Goal: Download file/media

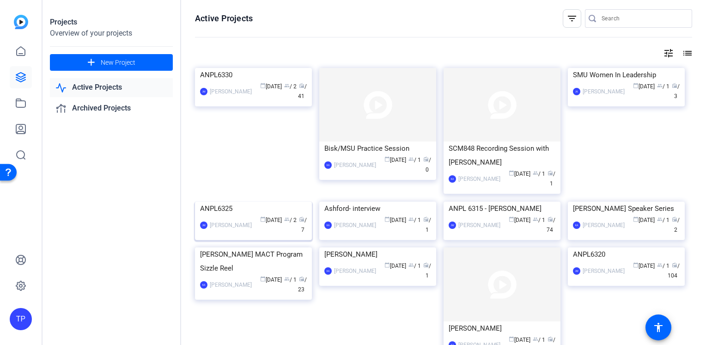
click at [270, 201] on img at bounding box center [253, 201] width 117 height 0
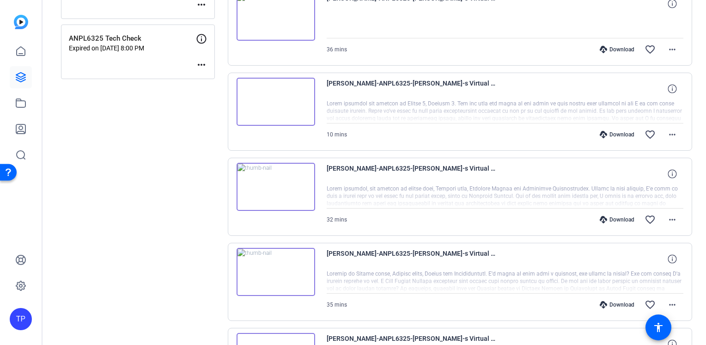
scroll to position [208, 0]
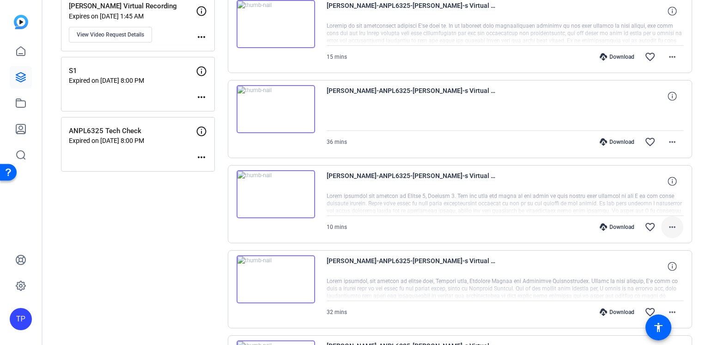
click at [668, 230] on mat-icon "more_horiz" at bounding box center [672, 226] width 11 height 11
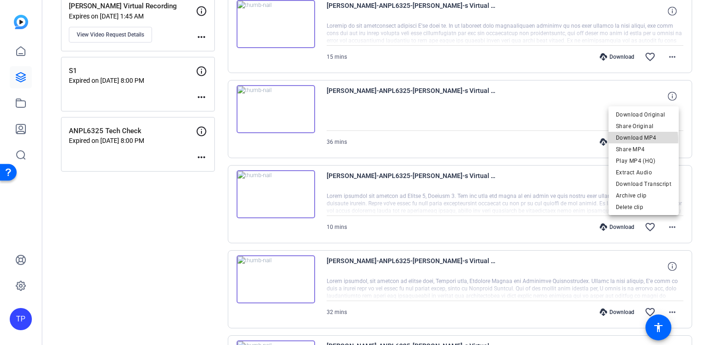
click at [638, 140] on span "Download MP4" at bounding box center [643, 137] width 55 height 11
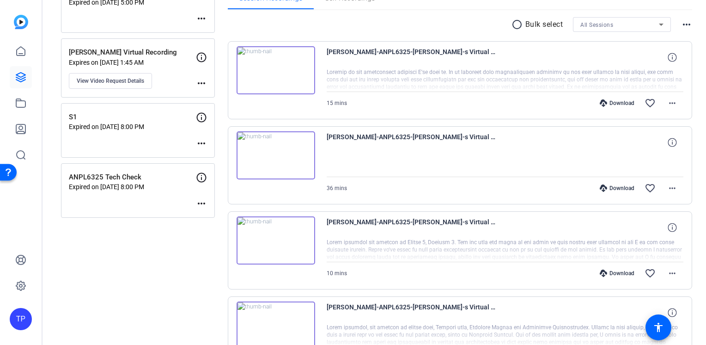
scroll to position [116, 0]
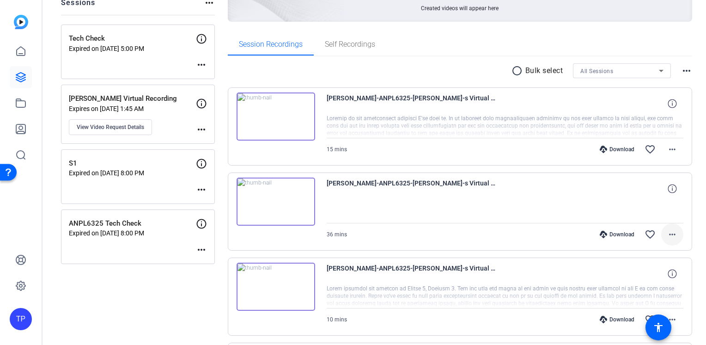
click at [671, 234] on mat-icon "more_horiz" at bounding box center [672, 234] width 11 height 11
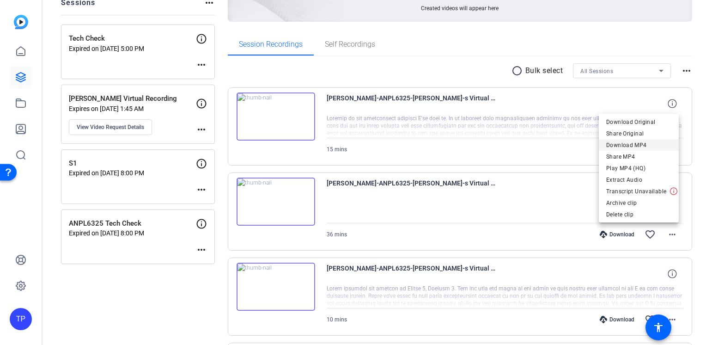
click at [636, 148] on span "Download MP4" at bounding box center [638, 145] width 65 height 11
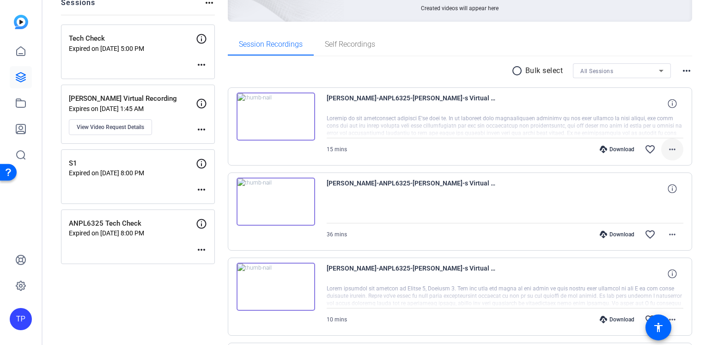
click at [669, 153] on mat-icon "more_horiz" at bounding box center [672, 149] width 11 height 11
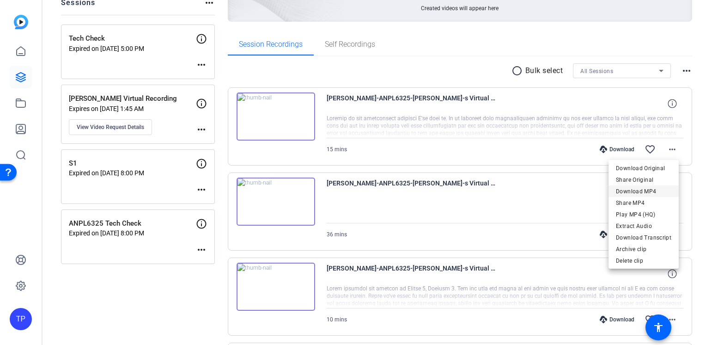
click at [649, 190] on span "Download MP4" at bounding box center [643, 190] width 55 height 11
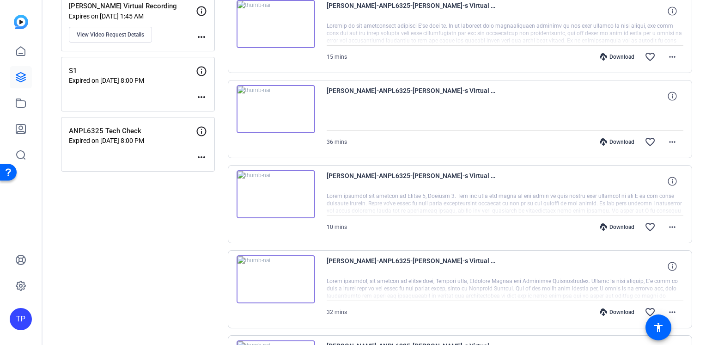
scroll to position [162, 0]
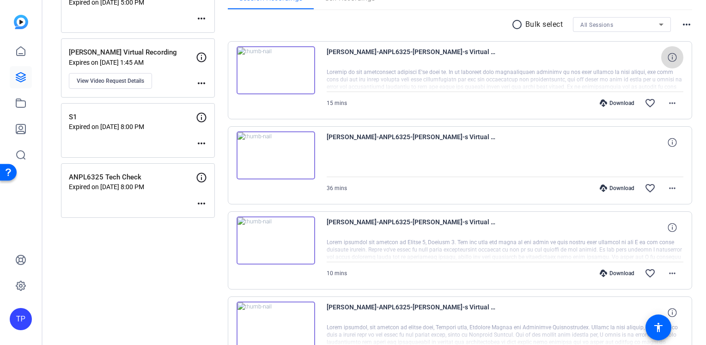
click at [665, 62] on span at bounding box center [672, 57] width 22 height 22
click at [667, 62] on mat-icon "close" at bounding box center [672, 58] width 11 height 12
click at [597, 74] on div at bounding box center [505, 79] width 357 height 23
click at [342, 101] on span "15 mins" at bounding box center [337, 103] width 20 height 6
click at [267, 69] on img at bounding box center [276, 70] width 79 height 48
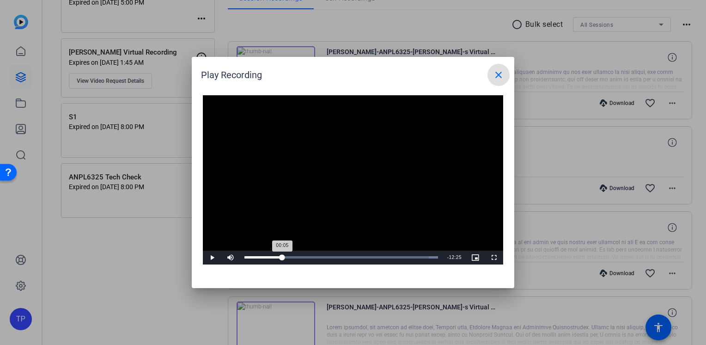
click at [282, 254] on div "Loaded : 100.00% 03:01 00:05" at bounding box center [341, 257] width 203 height 14
click at [254, 252] on div "Loaded : 100.00% 00:48 03:02" at bounding box center [341, 257] width 203 height 14
click at [249, 256] on div "00:26" at bounding box center [247, 257] width 6 height 2
click at [247, 256] on div "00:17" at bounding box center [246, 257] width 4 height 2
click at [246, 256] on div "00:11" at bounding box center [245, 257] width 2 height 2
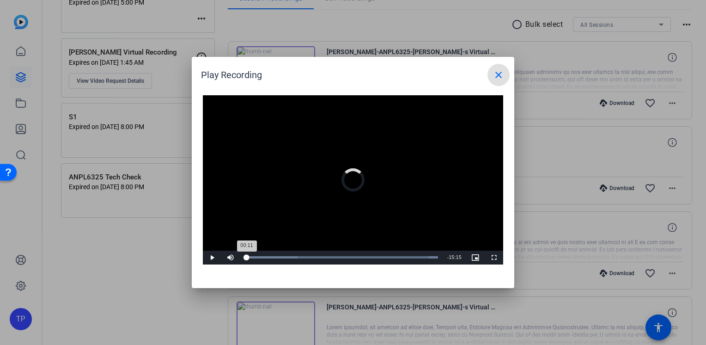
click at [247, 257] on div "00:11" at bounding box center [245, 257] width 2 height 2
click at [249, 258] on div "00:22" at bounding box center [246, 257] width 4 height 2
click at [250, 258] on div "00:26" at bounding box center [247, 257] width 6 height 2
drag, startPoint x: 255, startPoint y: 259, endPoint x: 266, endPoint y: 260, distance: 10.7
click at [266, 260] on div "Loaded : 100.00% 01:30 01:15" at bounding box center [341, 257] width 203 height 14
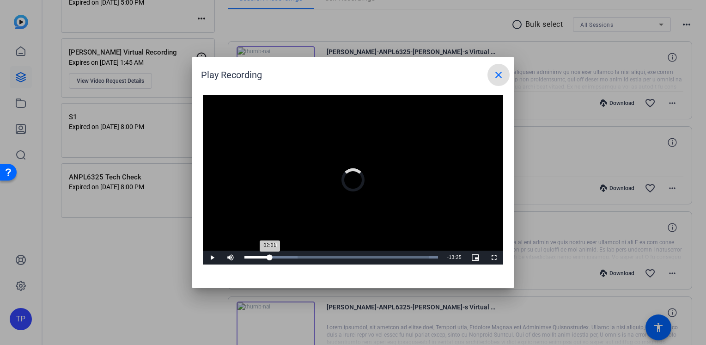
drag, startPoint x: 270, startPoint y: 260, endPoint x: 279, endPoint y: 260, distance: 8.8
click at [278, 260] on div "Loaded : 100.00% 02:03 02:01" at bounding box center [341, 257] width 203 height 14
drag, startPoint x: 279, startPoint y: 260, endPoint x: 291, endPoint y: 260, distance: 11.1
click at [289, 258] on div "03:32" at bounding box center [266, 257] width 44 height 2
drag, startPoint x: 291, startPoint y: 260, endPoint x: 301, endPoint y: 260, distance: 10.6
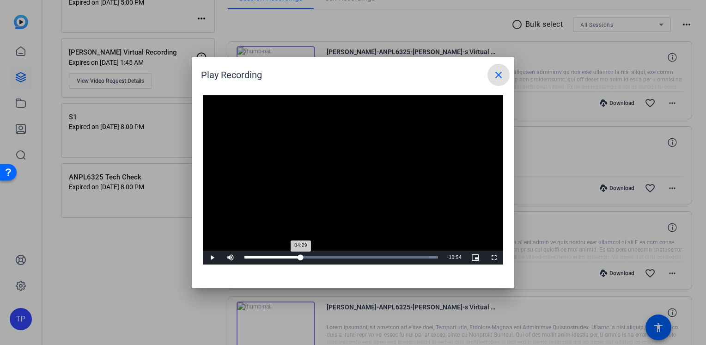
click at [301, 258] on div "04:29" at bounding box center [272, 257] width 56 height 2
drag, startPoint x: 303, startPoint y: 260, endPoint x: 318, endPoint y: 260, distance: 14.8
click at [317, 258] on div "05:48" at bounding box center [280, 257] width 73 height 2
drag, startPoint x: 330, startPoint y: 260, endPoint x: 342, endPoint y: 260, distance: 12.0
click at [342, 260] on div "Loaded : 100.00% 07:40 07:42" at bounding box center [343, 257] width 206 height 14
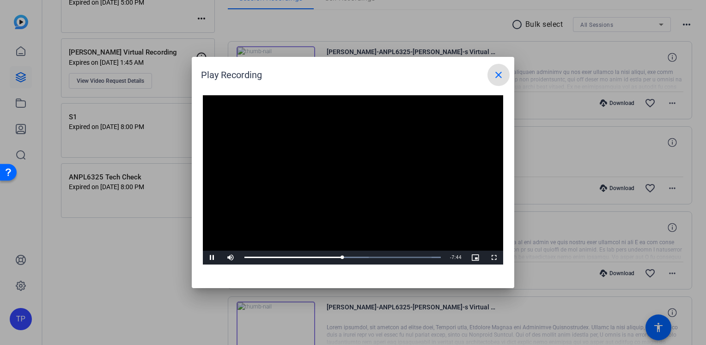
click at [499, 73] on mat-icon "close" at bounding box center [498, 74] width 11 height 11
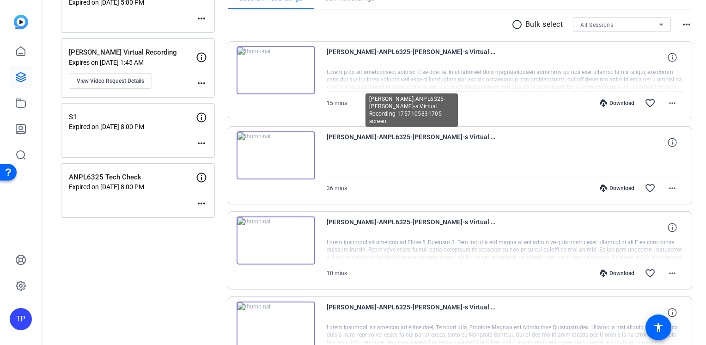
click at [364, 135] on span "[PERSON_NAME]-ANPL6325-[PERSON_NAME]-s Virtual Recording-1757105831705-screen" at bounding box center [412, 142] width 171 height 22
click at [361, 138] on span "[PERSON_NAME]-ANPL6325-[PERSON_NAME]-s Virtual Recording-1757105831705-screen" at bounding box center [412, 142] width 171 height 22
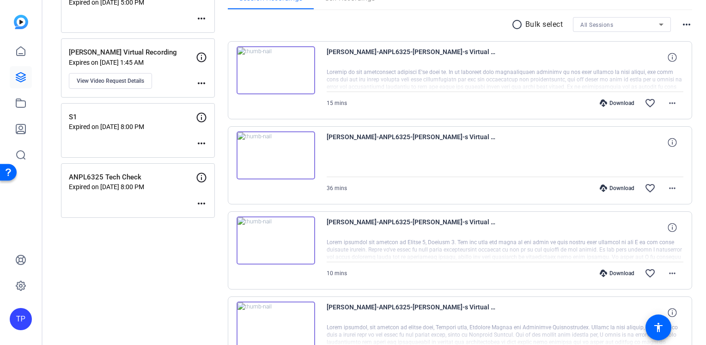
click at [293, 153] on img at bounding box center [276, 155] width 79 height 48
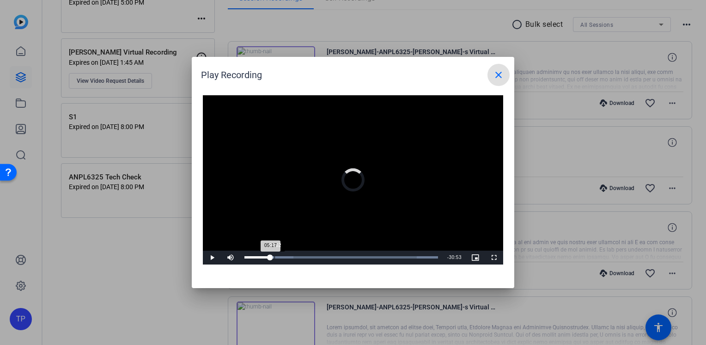
drag, startPoint x: 280, startPoint y: 258, endPoint x: 287, endPoint y: 258, distance: 7.4
click at [287, 258] on div "Progress Bar" at bounding box center [268, 257] width 49 height 2
drag, startPoint x: 287, startPoint y: 258, endPoint x: 348, endPoint y: 259, distance: 60.5
click at [348, 259] on div "Loaded : 100.00% 19:25 18:44" at bounding box center [341, 257] width 203 height 14
click at [504, 75] on mat-icon "close" at bounding box center [498, 74] width 11 height 11
